Goal: Task Accomplishment & Management: Manage account settings

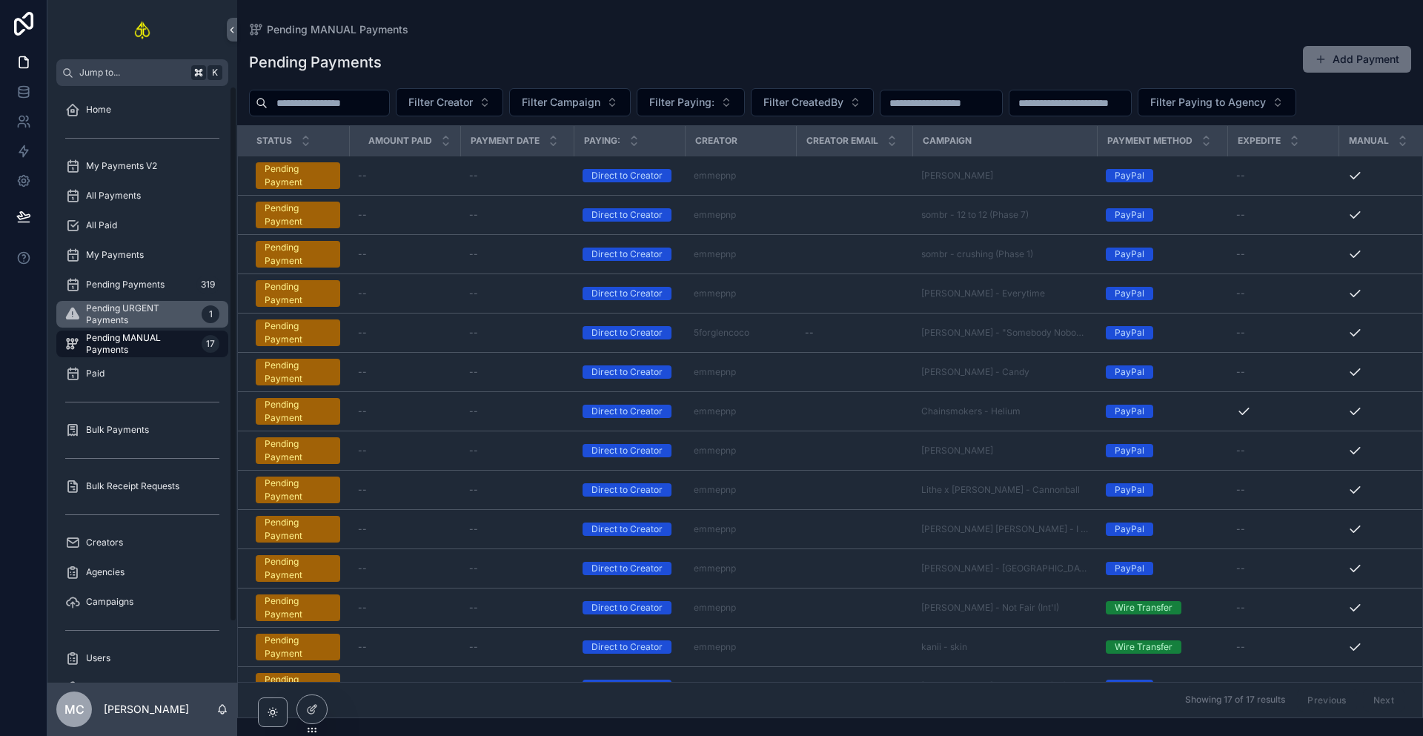
click at [133, 320] on span "Pending URGENT Payments" at bounding box center [141, 314] width 110 height 24
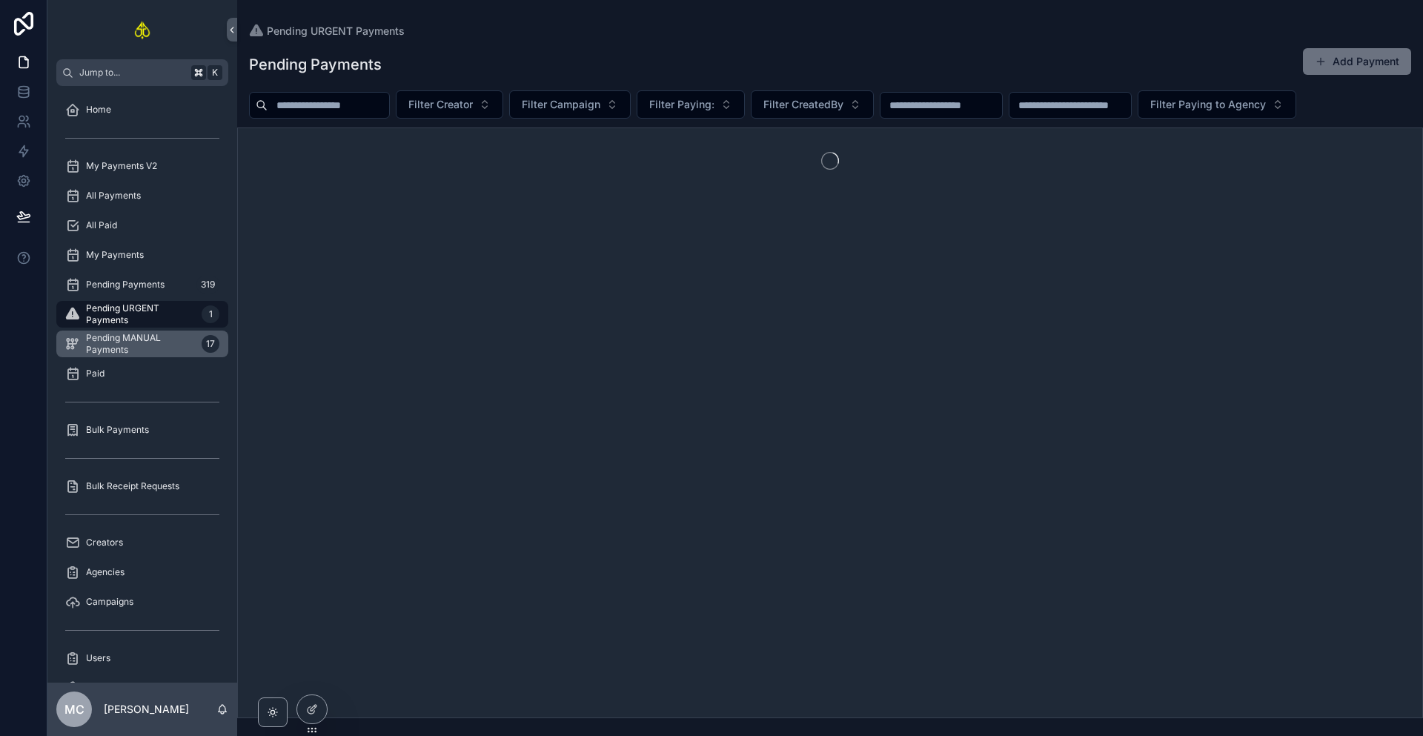
click at [134, 356] on link "Pending MANUAL Payments 17" at bounding box center [142, 344] width 172 height 27
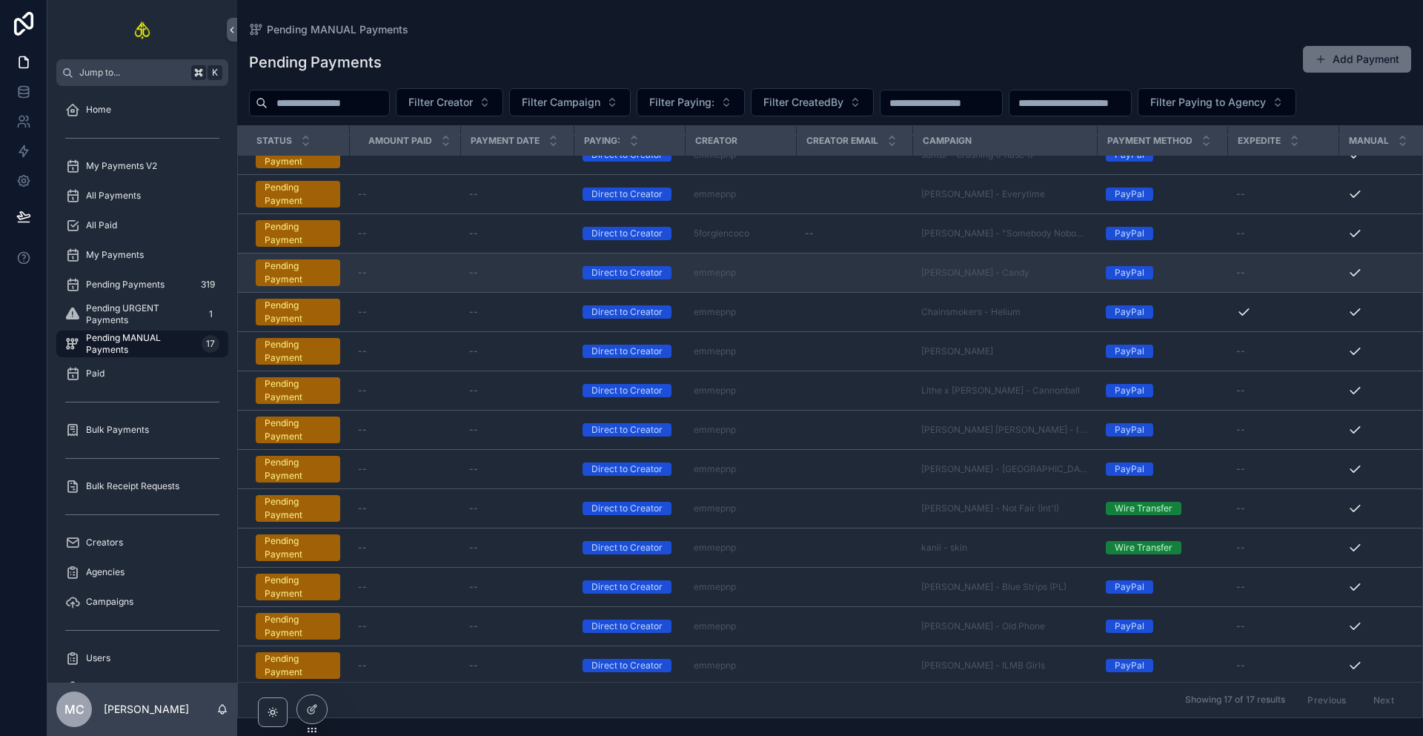
scroll to position [149, 0]
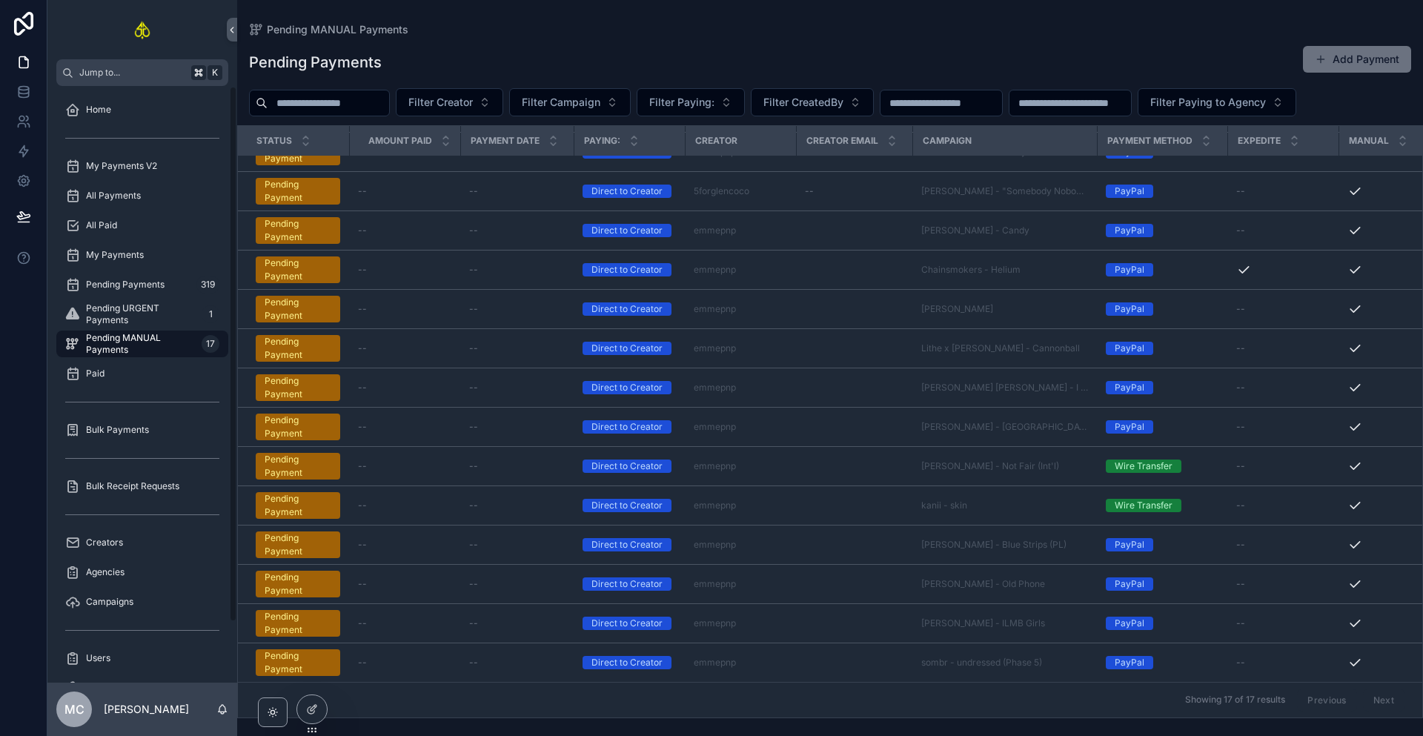
click at [136, 299] on div "Pending Payments 319" at bounding box center [142, 285] width 190 height 30
click at [128, 285] on span "Pending Payments" at bounding box center [125, 285] width 79 height 12
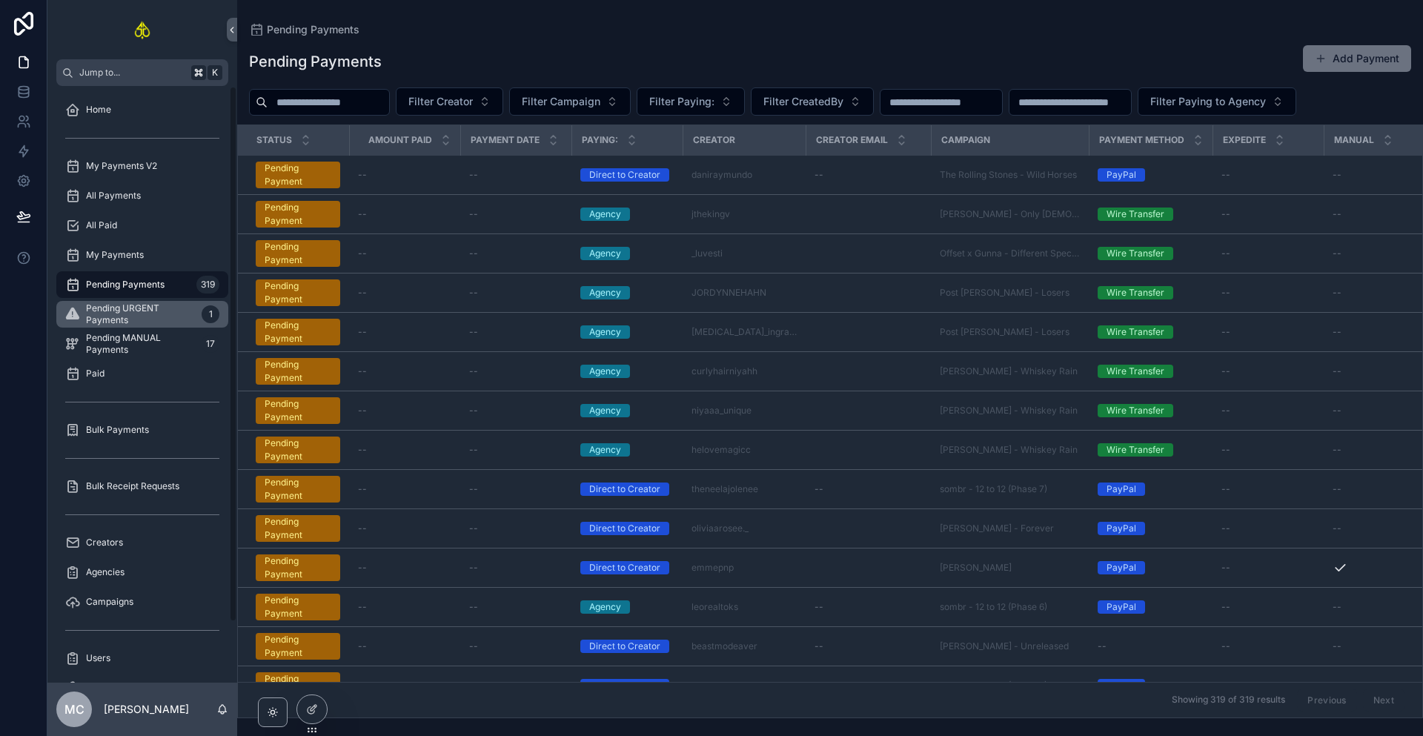
click at [162, 325] on span "Pending URGENT Payments" at bounding box center [141, 314] width 110 height 24
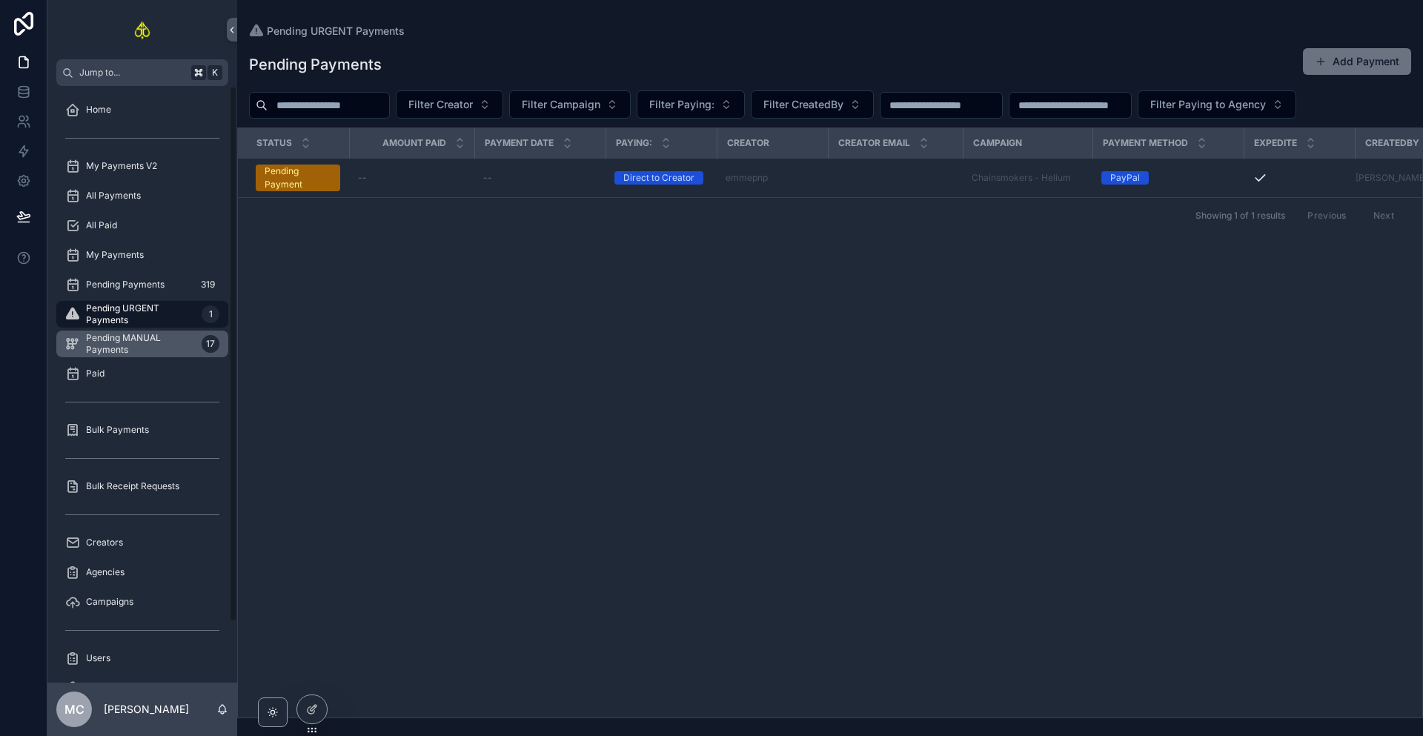
click at [159, 345] on span "Pending MANUAL Payments" at bounding box center [141, 344] width 110 height 24
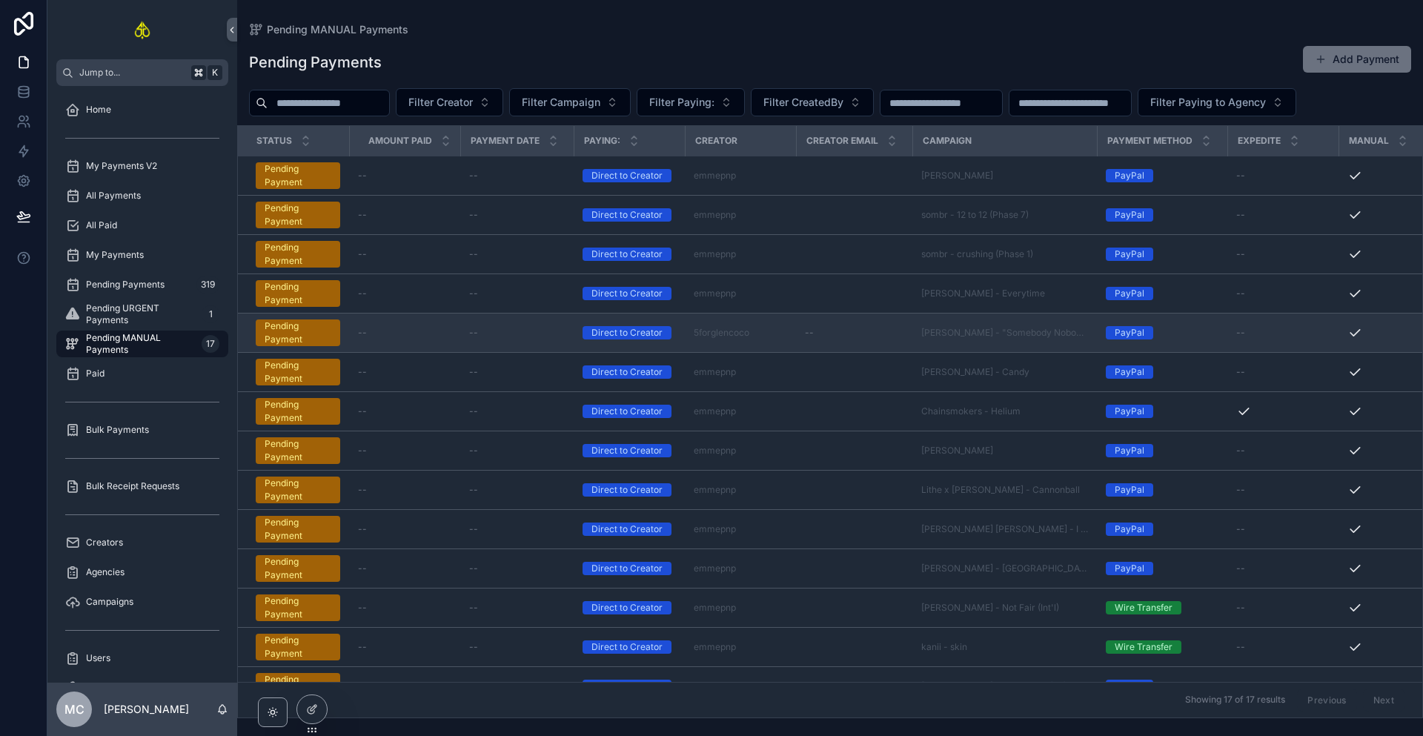
click at [532, 325] on td "--" at bounding box center [516, 332] width 113 height 39
click at [526, 342] on td "--" at bounding box center [516, 332] width 113 height 39
click at [525, 339] on td "--" at bounding box center [516, 332] width 113 height 39
click at [524, 332] on div "--" at bounding box center [517, 333] width 96 height 12
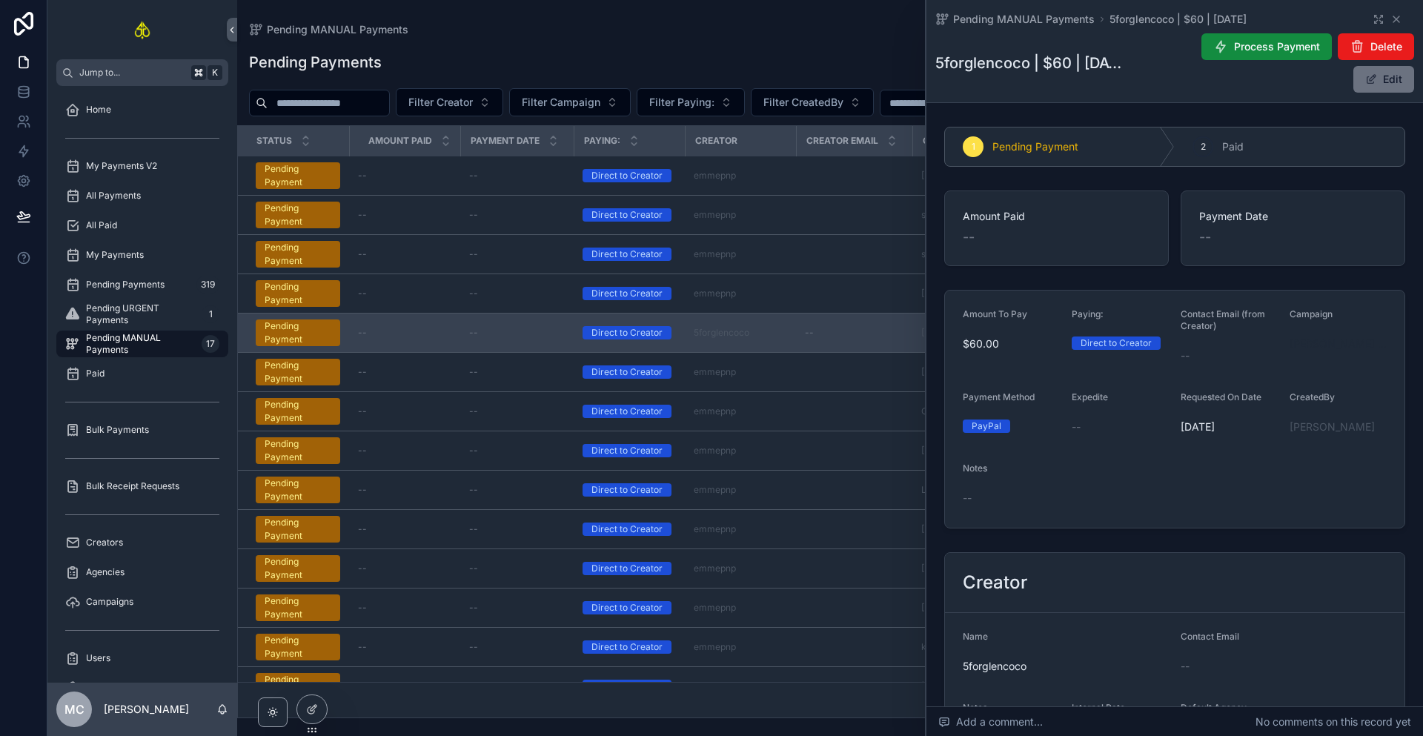
click at [1322, 343] on span "[PERSON_NAME] - "Somebody Nobody Gets Over"" at bounding box center [1338, 344] width 97 height 15
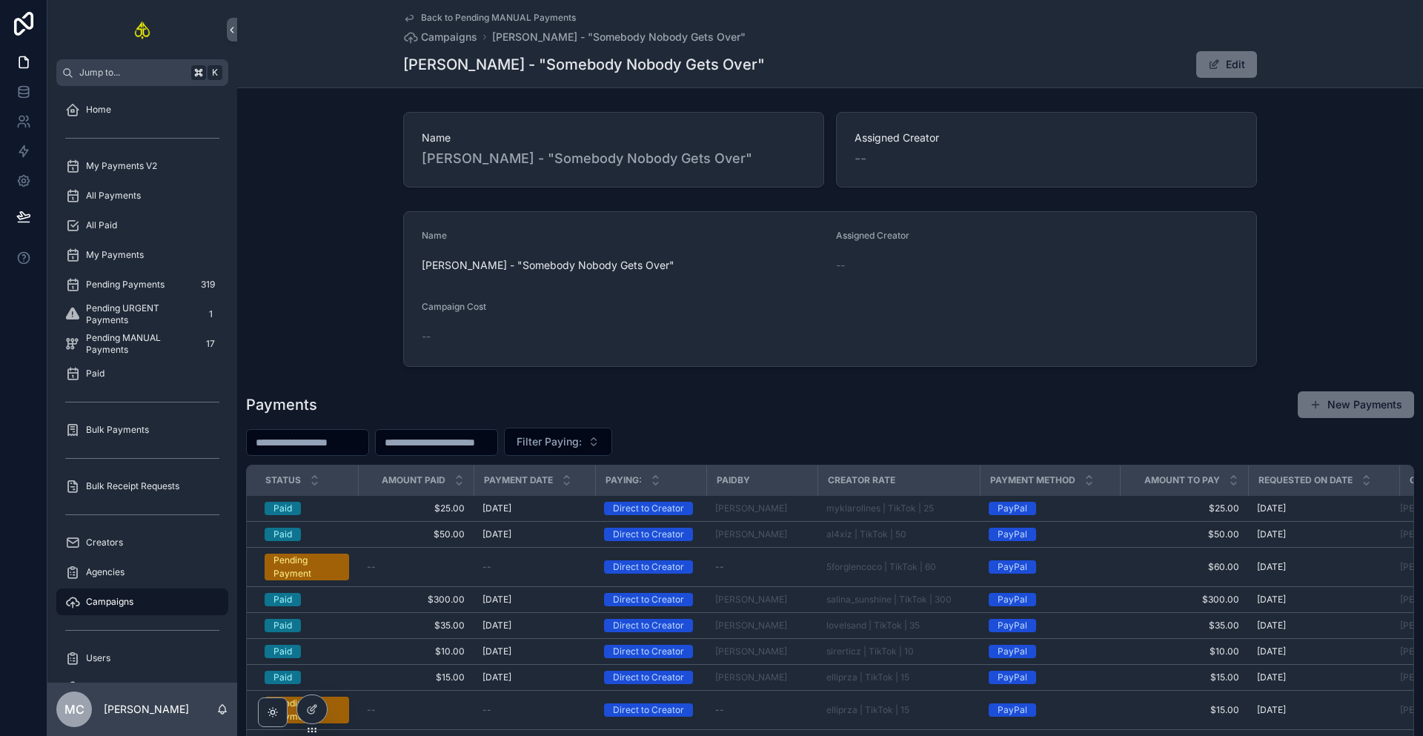
click at [1100, 367] on div "Name [PERSON_NAME] - "Somebody Nobody Gets Over" Assigned Creator -- Campaign C…" at bounding box center [830, 289] width 1186 height 168
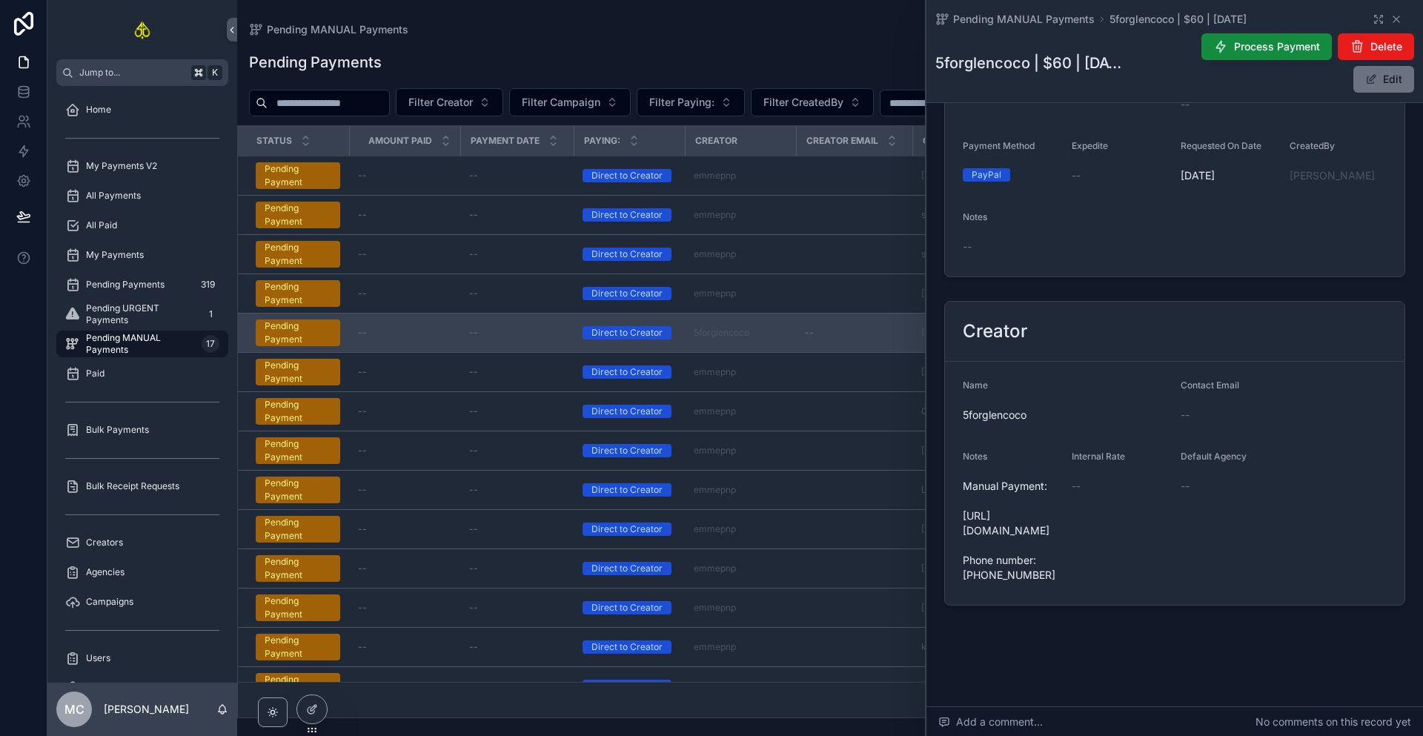
scroll to position [285, 0]
drag, startPoint x: 962, startPoint y: 483, endPoint x: 1023, endPoint y: 544, distance: 86.5
click at [1023, 544] on span "Manual Payment: [URL][DOMAIN_NAME] Phone number: [PHONE_NUMBER]" at bounding box center [1011, 531] width 97 height 104
copy span "[URL][DOMAIN_NAME]"
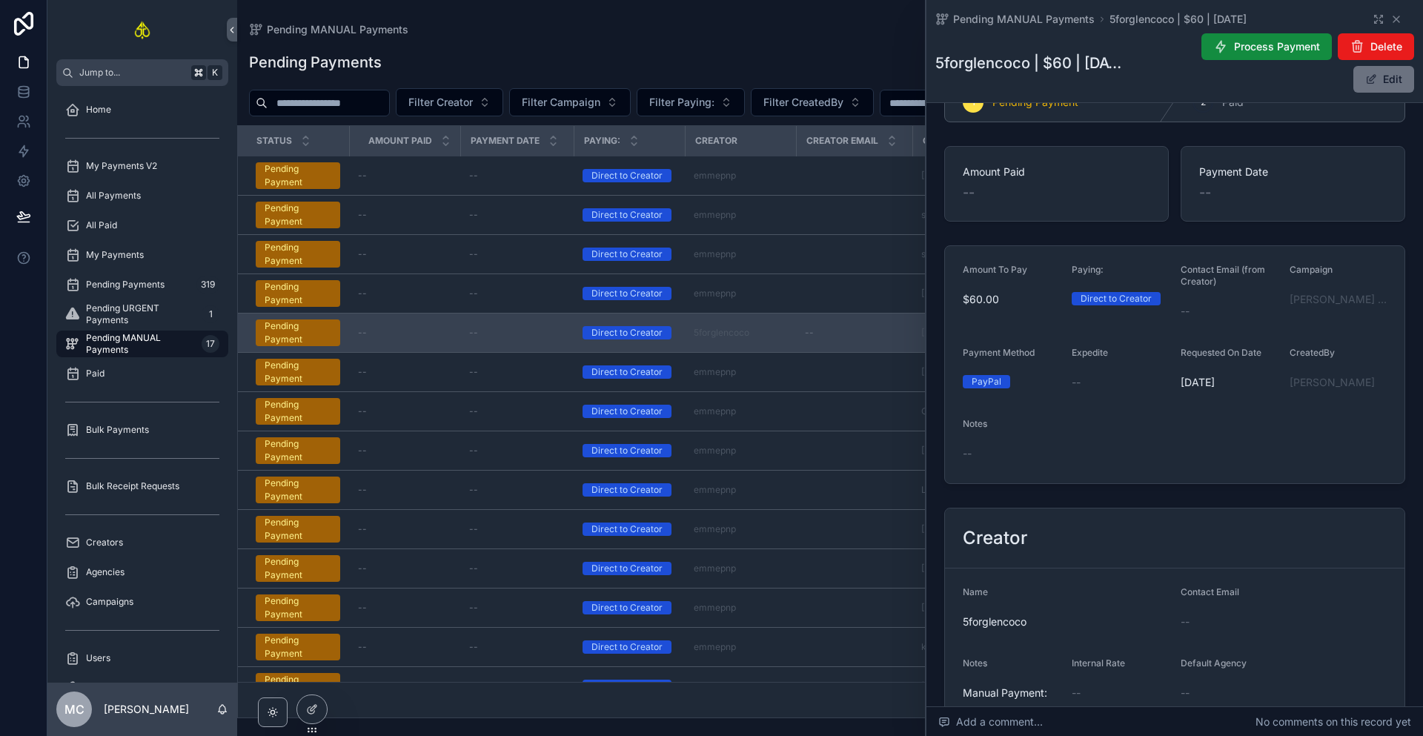
scroll to position [0, 0]
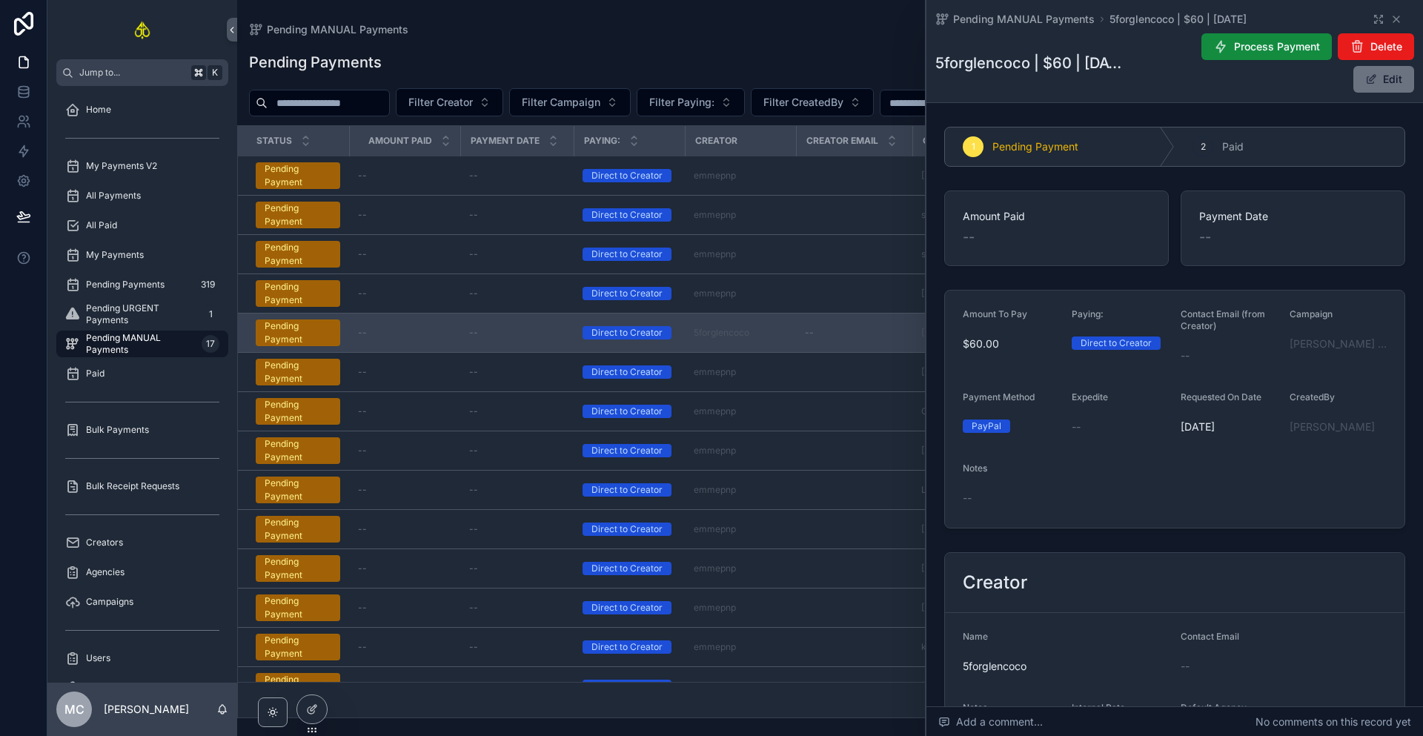
click at [1291, 362] on div "Campaign [PERSON_NAME] - "Somebody Nobody Gets Over"" at bounding box center [1338, 337] width 97 height 59
click at [1310, 351] on div "[PERSON_NAME] - "Somebody Nobody Gets Over"" at bounding box center [1338, 344] width 97 height 24
click at [1310, 337] on span "[PERSON_NAME] - "Somebody Nobody Gets Over"" at bounding box center [1338, 344] width 97 height 15
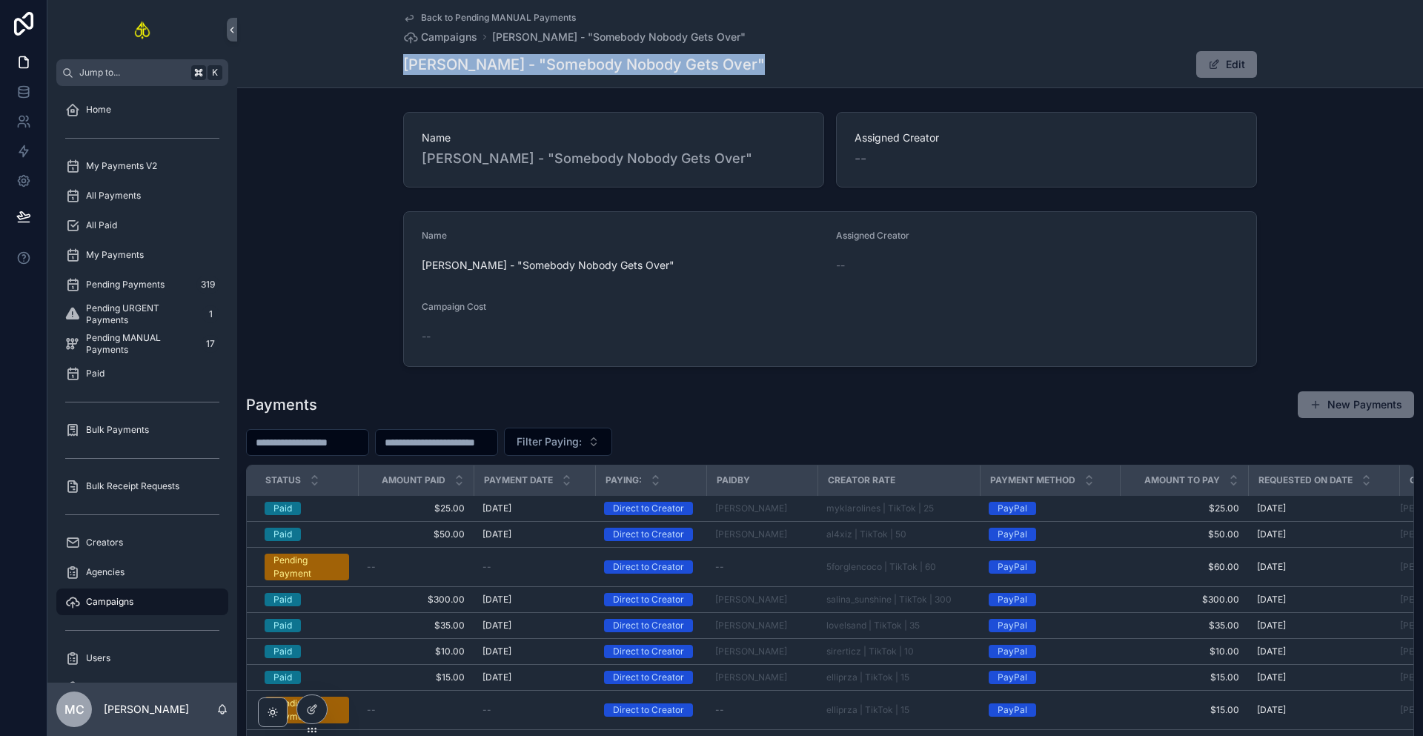
drag, startPoint x: 733, startPoint y: 68, endPoint x: 402, endPoint y: 61, distance: 331.5
click at [403, 61] on div "[PERSON_NAME] - "Somebody Nobody Gets Over" Edit" at bounding box center [830, 64] width 854 height 28
copy h1 "[PERSON_NAME] - "Somebody Nobody Gets Over""
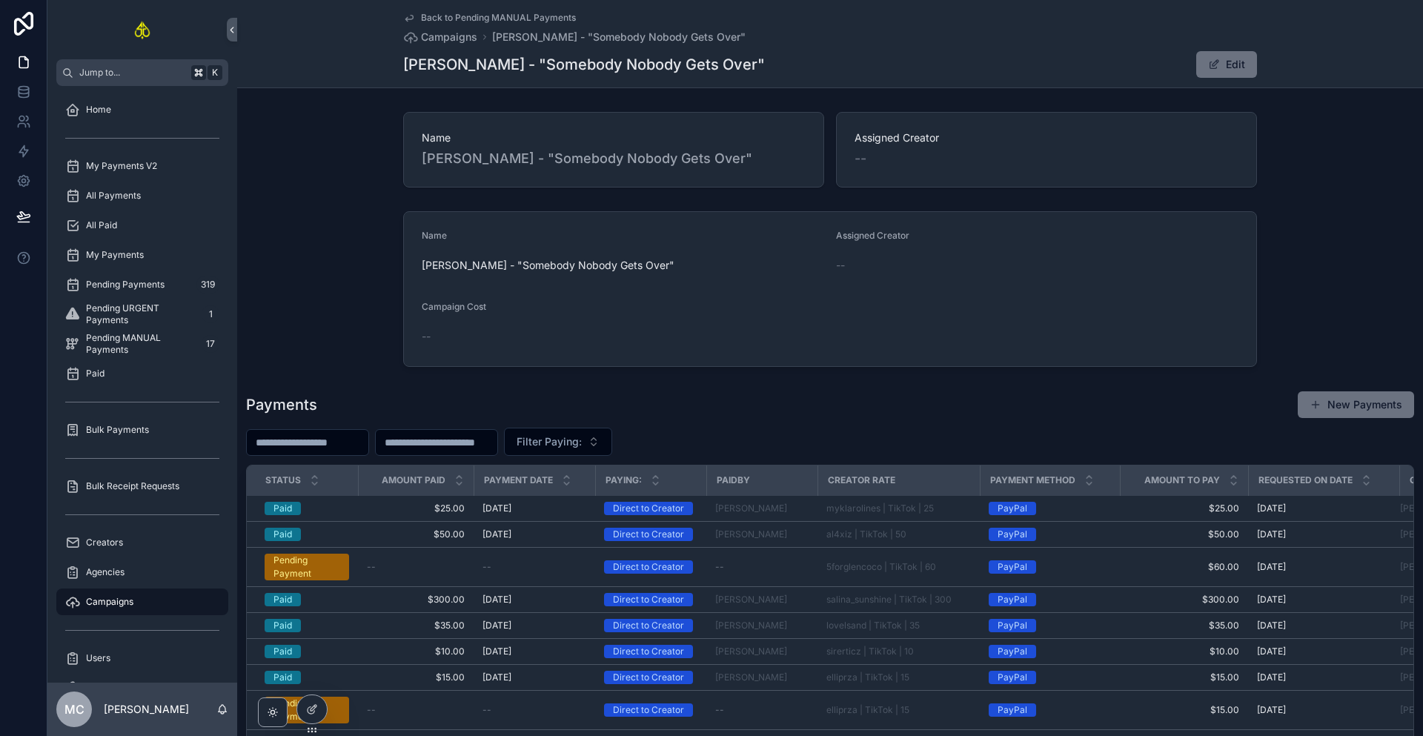
drag, startPoint x: 942, startPoint y: 159, endPoint x: 948, endPoint y: 170, distance: 12.3
click at [945, 167] on div "--" at bounding box center [1047, 158] width 384 height 21
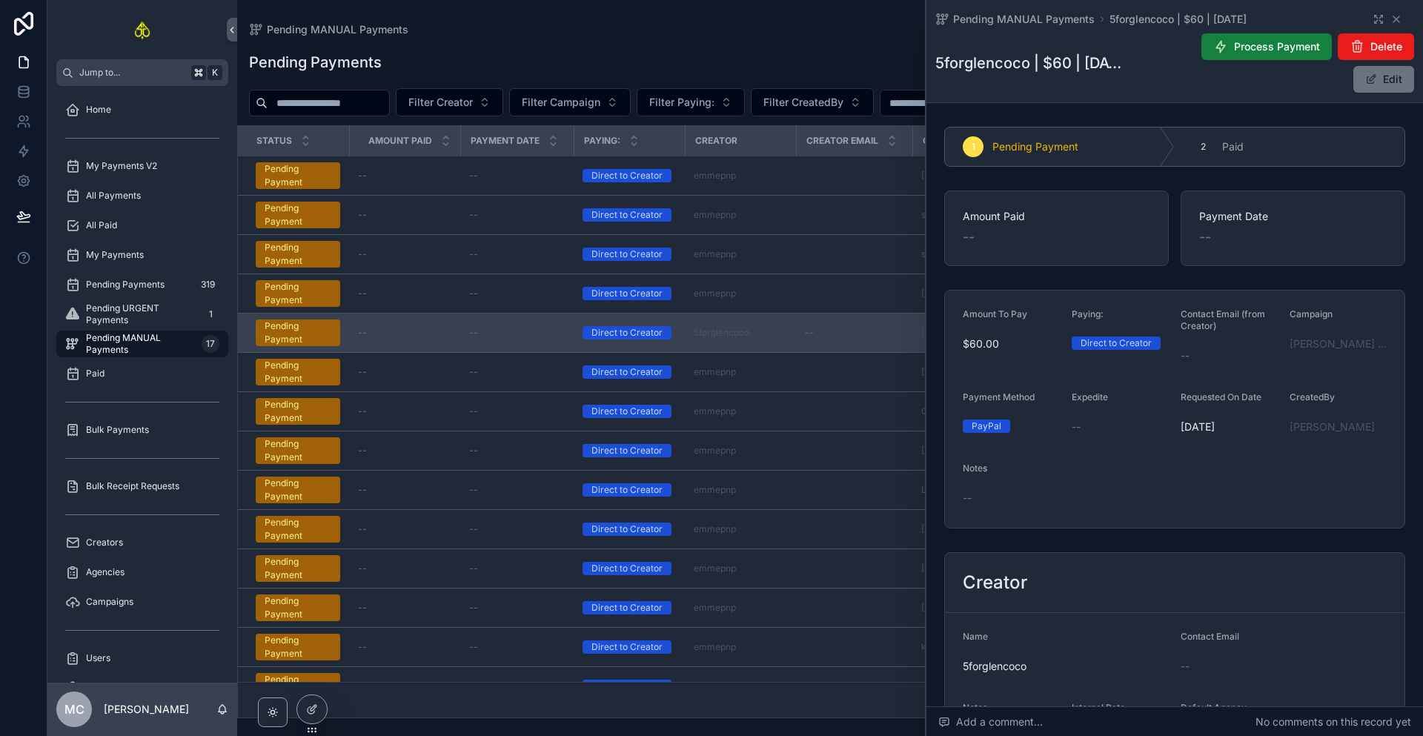
click at [1244, 50] on span "Process Payment" at bounding box center [1277, 46] width 86 height 15
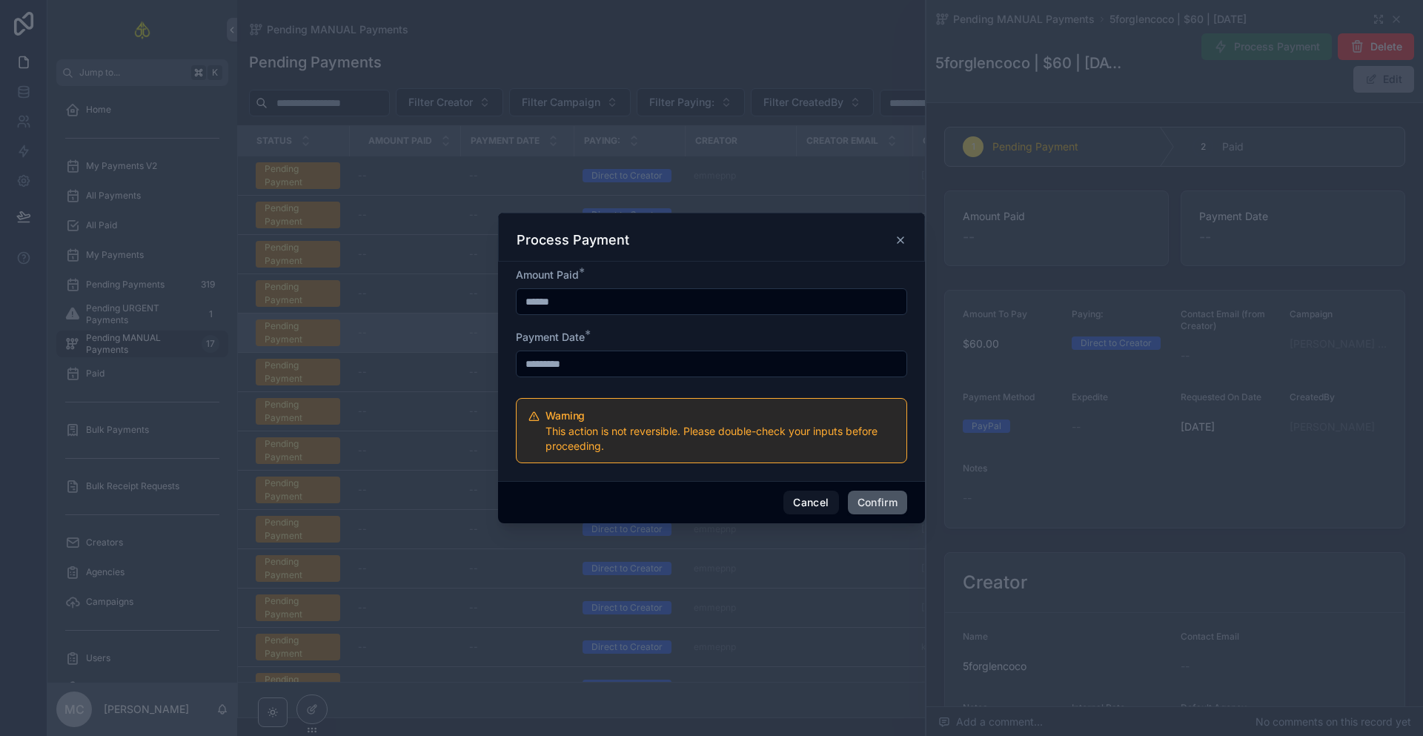
click at [881, 505] on button "Confirm" at bounding box center [877, 503] width 59 height 24
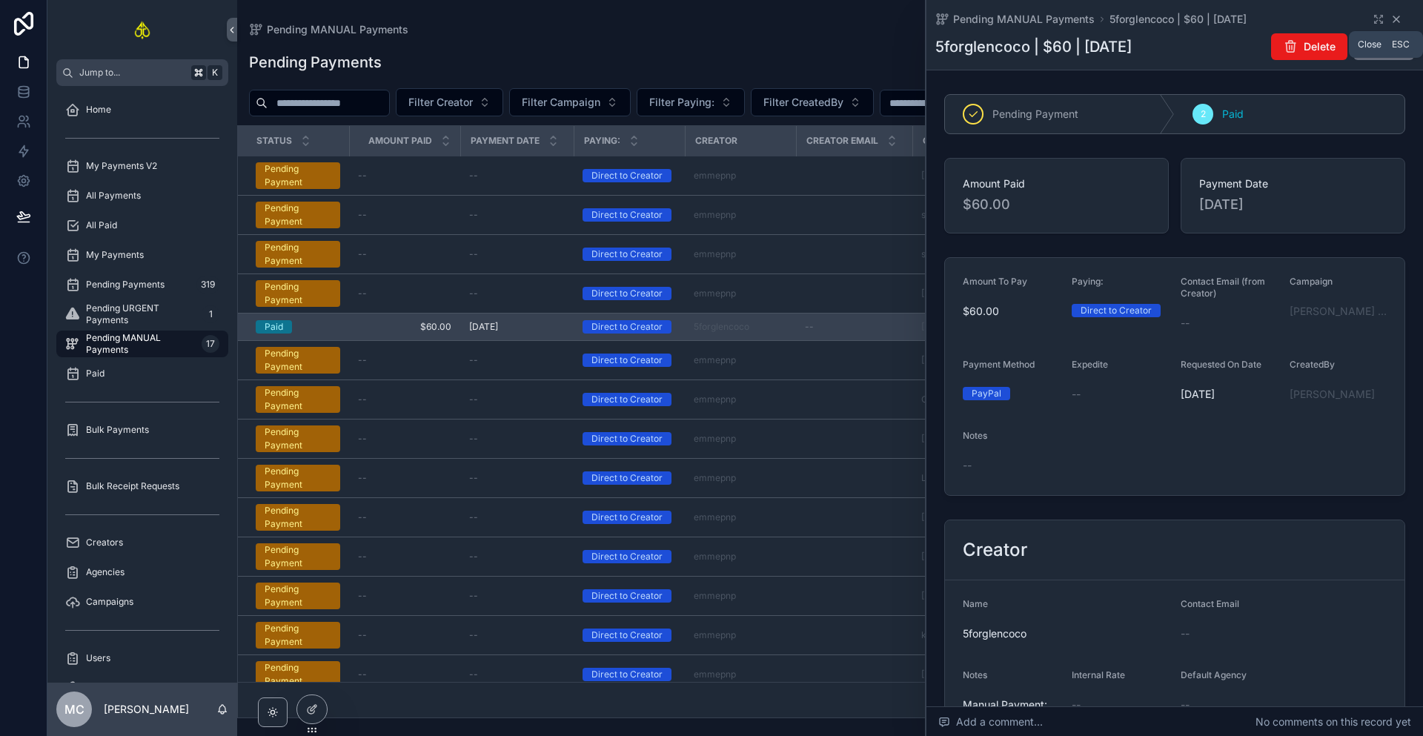
click at [1391, 20] on icon "scrollable content" at bounding box center [1397, 19] width 12 height 12
